Goal: Information Seeking & Learning: Check status

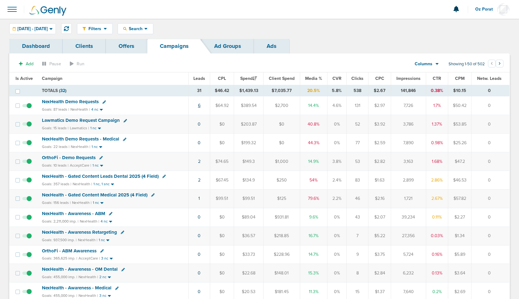
click at [199, 104] on link "6" at bounding box center [199, 105] width 2 height 5
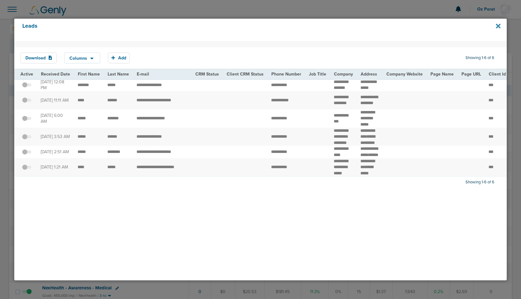
click at [497, 27] on icon at bounding box center [498, 26] width 5 height 5
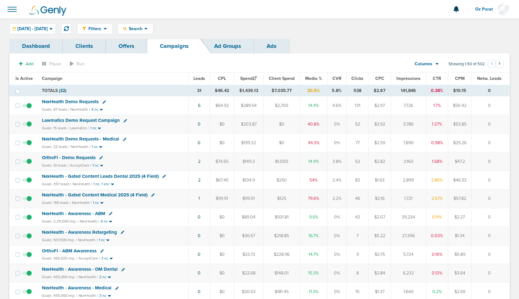
click at [199, 78] on span "Leads" at bounding box center [199, 78] width 12 height 5
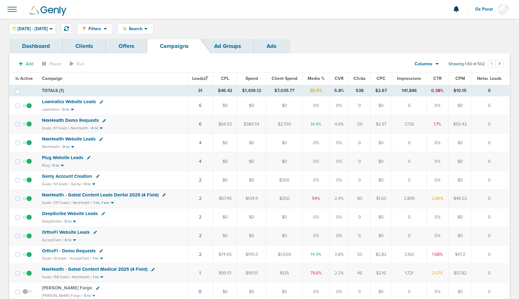
click at [60, 157] on span "Plug Website Leads" at bounding box center [62, 158] width 41 height 6
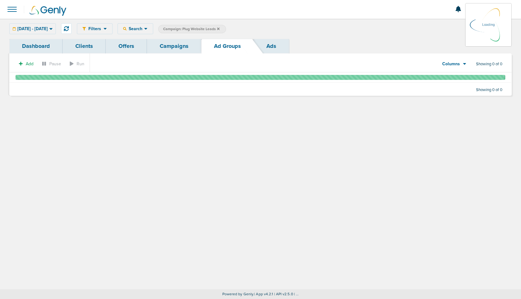
click at [46, 43] on link "Dashboard" at bounding box center [35, 46] width 53 height 15
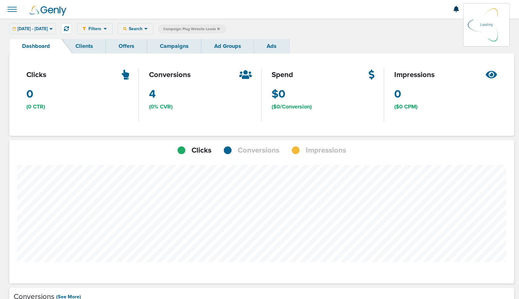
scroll to position [472, 500]
click at [265, 149] on span "Conversions" at bounding box center [259, 150] width 42 height 11
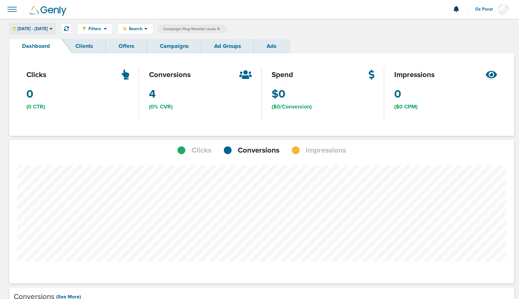
click at [48, 28] on span "[DATE] - [DATE]" at bounding box center [32, 29] width 30 height 4
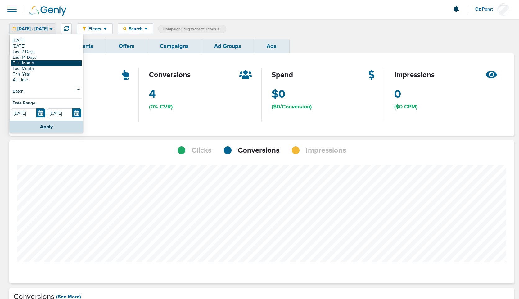
click at [43, 64] on link "This Month" at bounding box center [46, 63] width 70 height 6
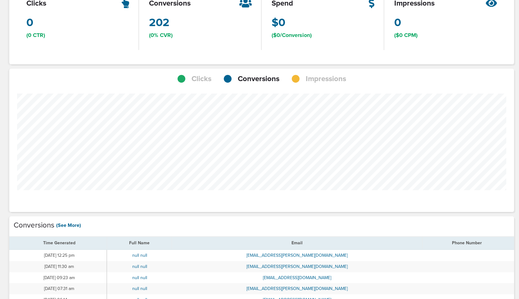
scroll to position [72, 0]
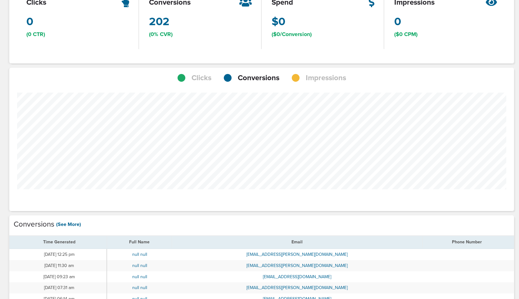
click at [330, 71] on div "Clicks Conversions Impressions" at bounding box center [261, 76] width 505 height 16
click at [330, 74] on span "Impressions" at bounding box center [326, 78] width 40 height 11
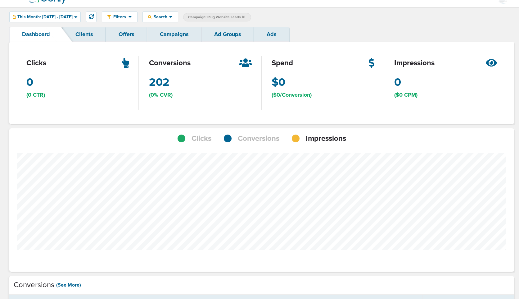
scroll to position [0, 0]
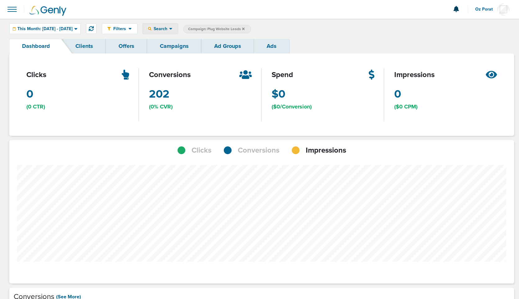
click at [169, 27] on span "Search" at bounding box center [160, 28] width 18 height 5
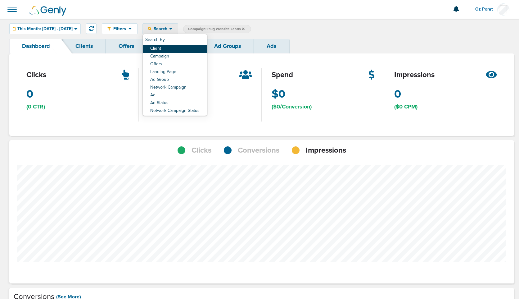
click at [183, 49] on link "Client" at bounding box center [175, 49] width 64 height 8
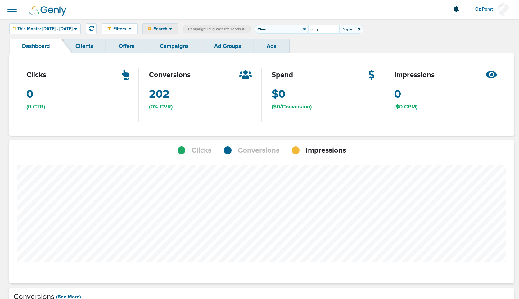
type input "plug"
click at [245, 29] on icon at bounding box center [243, 28] width 2 height 2
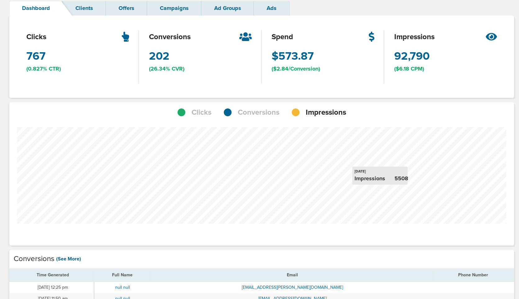
scroll to position [37, 0]
click at [260, 111] on span "Conversions" at bounding box center [259, 113] width 42 height 11
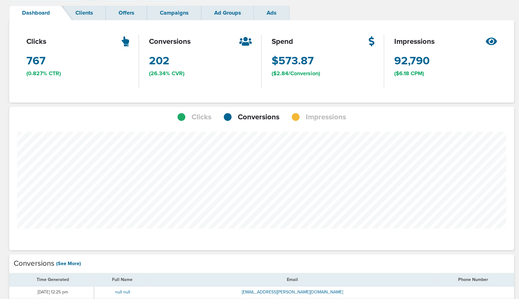
scroll to position [309839, 309822]
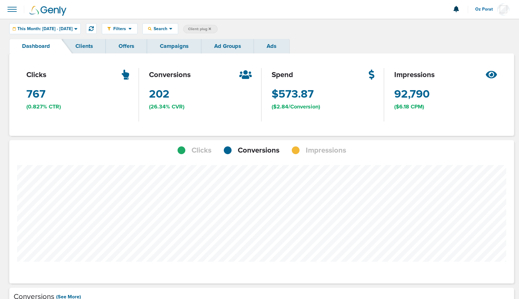
click at [308, 147] on span "Impressions" at bounding box center [326, 150] width 40 height 11
click at [257, 151] on span "Conversions" at bounding box center [259, 150] width 42 height 11
click at [319, 149] on span "Impressions" at bounding box center [326, 150] width 40 height 11
click at [264, 152] on span "Conversions" at bounding box center [259, 150] width 42 height 11
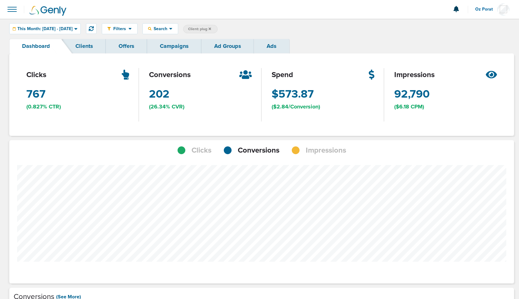
click at [323, 149] on span "Impressions" at bounding box center [326, 150] width 40 height 11
click at [265, 152] on span "Conversions" at bounding box center [259, 150] width 42 height 11
click at [307, 148] on span "Impressions" at bounding box center [326, 150] width 40 height 11
click at [265, 153] on span "Conversions" at bounding box center [259, 150] width 42 height 11
click at [55, 27] on span "This Month: [DATE] - [DATE]" at bounding box center [44, 29] width 55 height 4
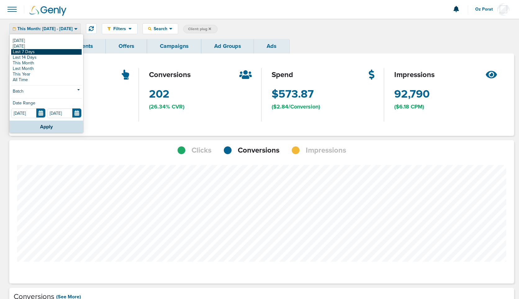
click at [36, 52] on link "Last 7 Days" at bounding box center [46, 52] width 70 height 6
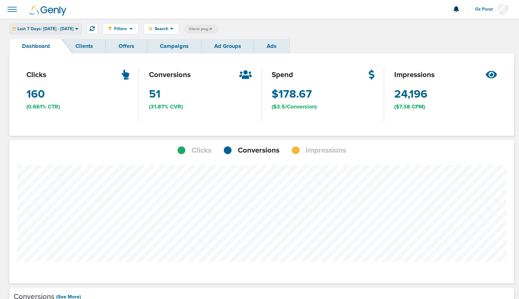
click at [67, 27] on span "Last 7 Days: [DATE] - [DATE]" at bounding box center [45, 29] width 56 height 4
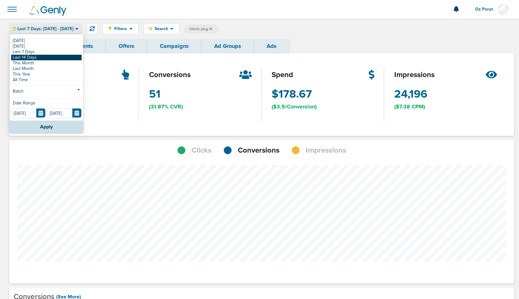
click at [43, 56] on link "Last 14 Days" at bounding box center [46, 58] width 70 height 6
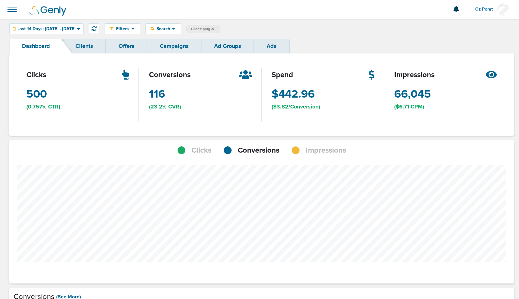
click at [177, 47] on link "Campaigns" at bounding box center [174, 46] width 54 height 15
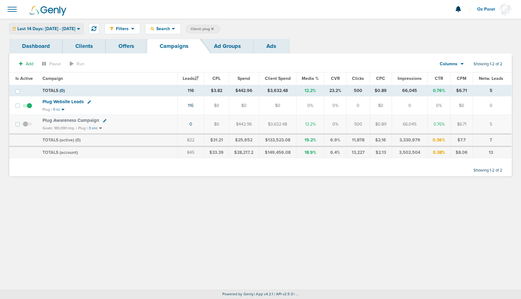
click at [59, 29] on span "Last 14 Days: [DATE] - [DATE]" at bounding box center [46, 29] width 58 height 4
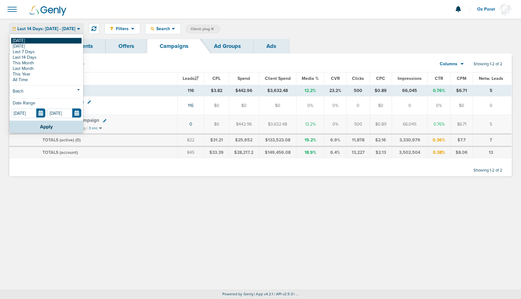
click at [45, 41] on link "[DATE]" at bounding box center [46, 41] width 70 height 6
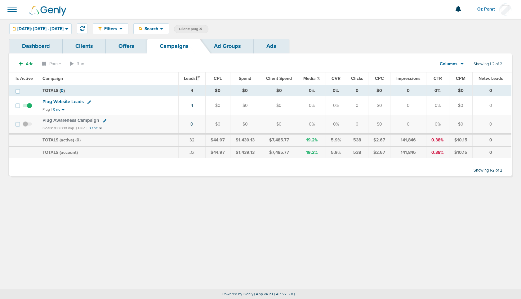
click at [202, 29] on icon at bounding box center [201, 28] width 2 height 2
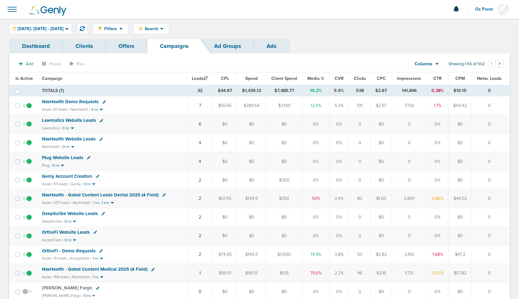
click at [74, 100] on span "NexHealth Demo Requests" at bounding box center [70, 102] width 57 height 6
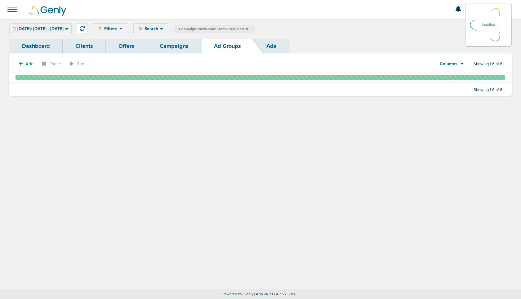
click at [275, 44] on link "Ads" at bounding box center [271, 46] width 35 height 15
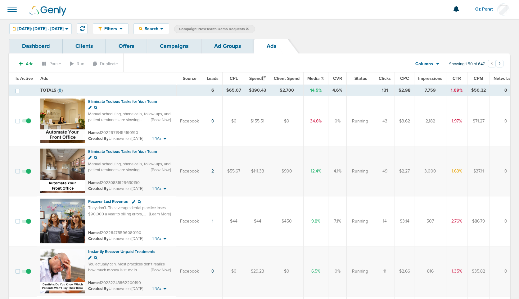
click at [213, 80] on span "Leads" at bounding box center [213, 78] width 12 height 5
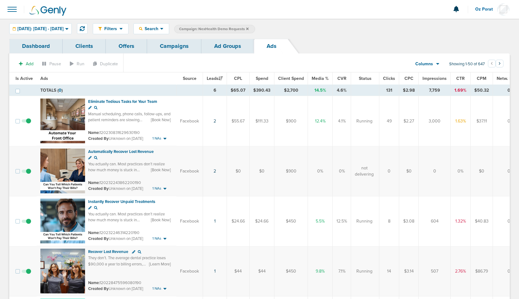
click at [165, 46] on link "Campaigns" at bounding box center [174, 46] width 54 height 15
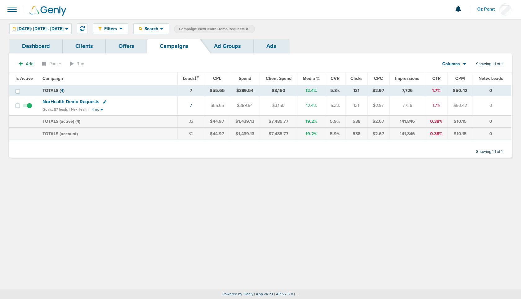
click at [89, 100] on span "NexHealth Demo Requests" at bounding box center [71, 102] width 57 height 6
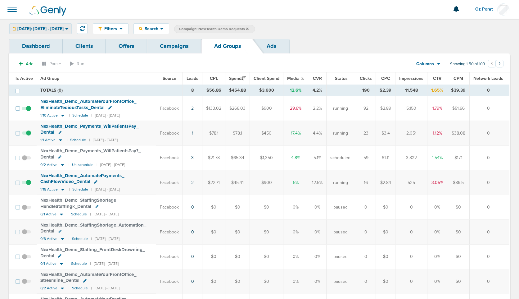
click at [56, 30] on span "[DATE]: [DATE] - [DATE]" at bounding box center [40, 29] width 46 height 4
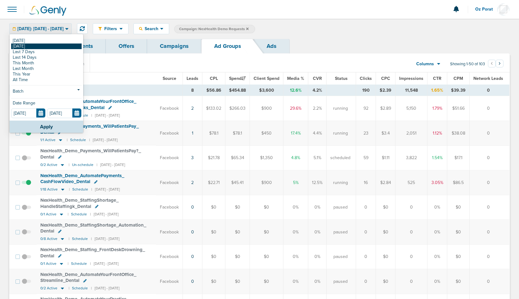
click at [42, 45] on link "[DATE]" at bounding box center [46, 46] width 70 height 6
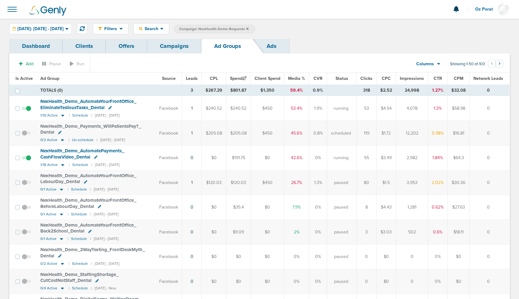
click at [279, 44] on link "Ads" at bounding box center [271, 46] width 35 height 15
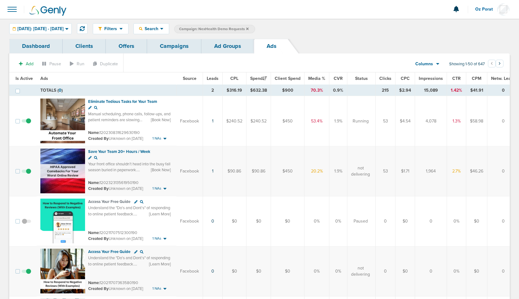
click at [235, 44] on link "Ad Groups" at bounding box center [227, 46] width 52 height 15
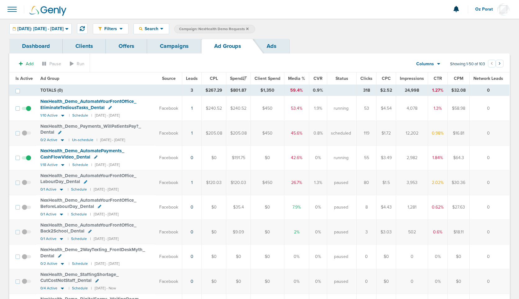
click at [176, 46] on link "Campaigns" at bounding box center [174, 46] width 54 height 15
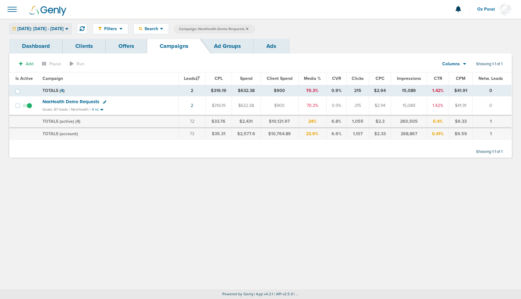
click at [64, 29] on span "[DATE]: [DATE] - [DATE]" at bounding box center [40, 29] width 46 height 4
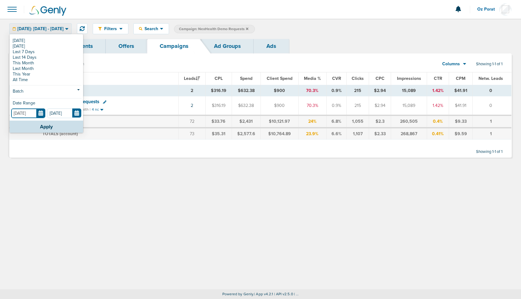
click at [43, 114] on input "[DATE]" at bounding box center [28, 113] width 34 height 10
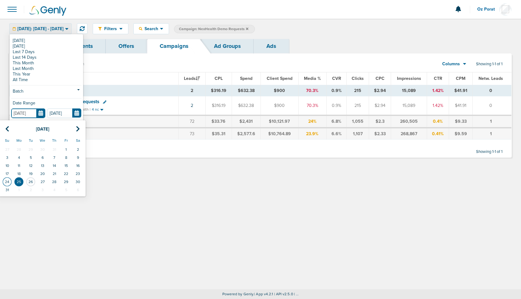
click at [9, 179] on td "24" at bounding box center [7, 182] width 12 height 8
type input "[DATE]"
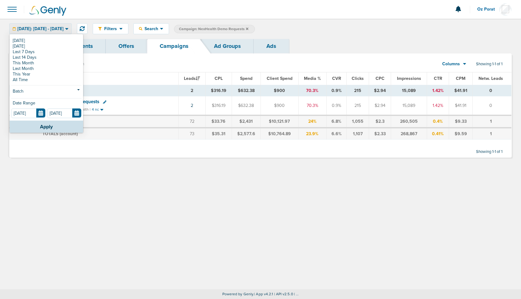
click at [81, 108] on div "[DATE]" at bounding box center [64, 112] width 34 height 9
click at [80, 111] on input "[DATE]" at bounding box center [64, 113] width 34 height 10
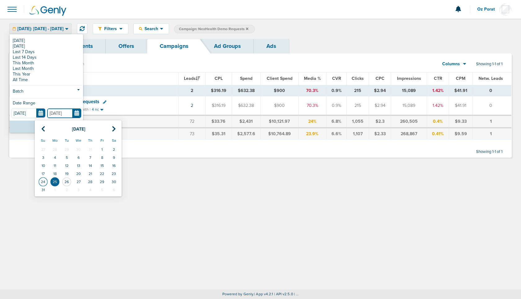
click at [45, 181] on td "24" at bounding box center [43, 182] width 12 height 8
type input "[DATE]"
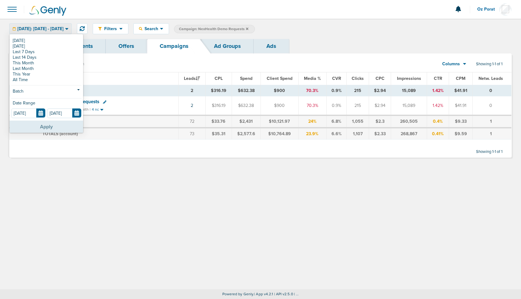
click at [45, 128] on button "Apply" at bounding box center [47, 126] width 74 height 12
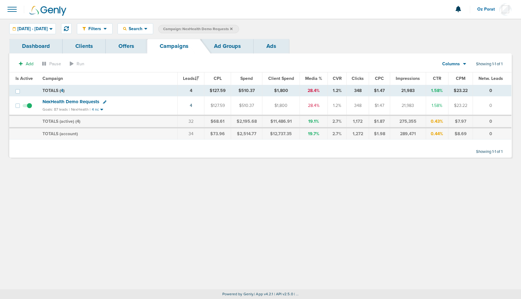
click at [223, 45] on link "Ad Groups" at bounding box center [227, 46] width 52 height 15
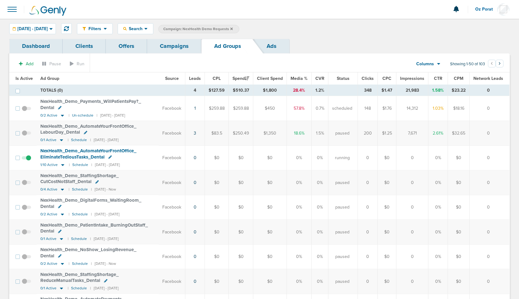
click at [278, 45] on link "Ads" at bounding box center [271, 46] width 35 height 15
